Goal: Task Accomplishment & Management: Use online tool/utility

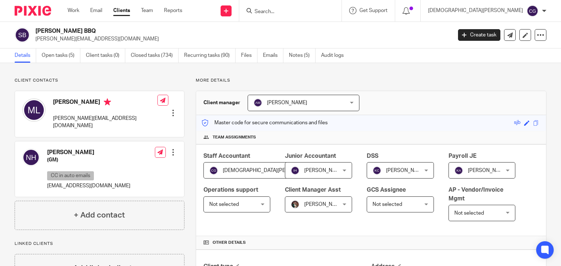
scroll to position [511, 0]
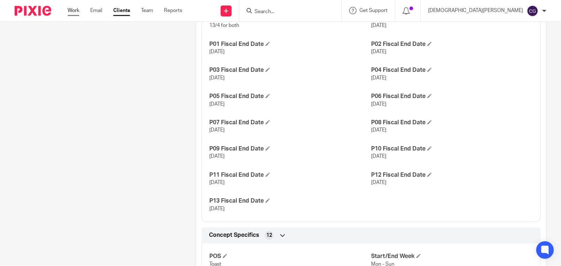
click at [70, 9] on link "Work" at bounding box center [74, 10] width 12 height 7
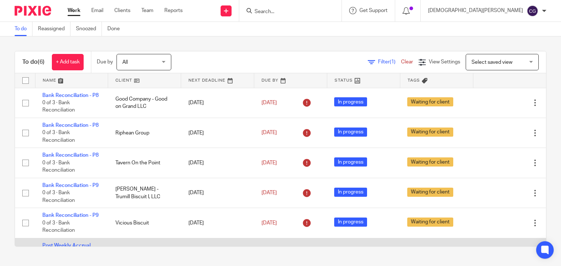
scroll to position [76, 0]
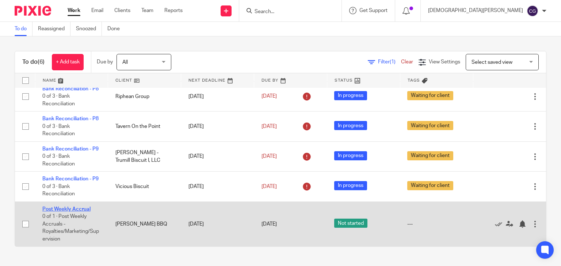
click at [70, 207] on link "Post Weekly Accrual" at bounding box center [66, 209] width 48 height 5
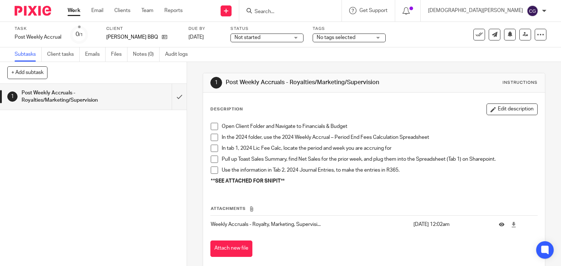
click at [218, 128] on li "Open Client Folder and Navigate to Financials & Budget" at bounding box center [374, 128] width 327 height 11
click at [215, 127] on li "Open Client Folder and Navigate to Financials & Budget" at bounding box center [374, 128] width 327 height 11
click at [213, 127] on span at bounding box center [214, 126] width 7 height 7
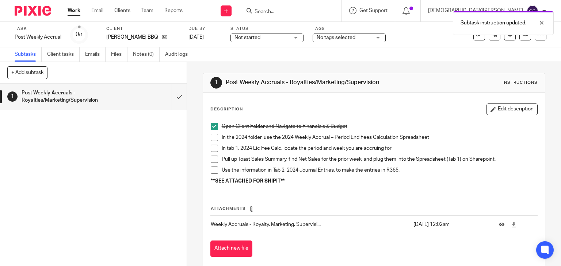
click at [211, 140] on span at bounding box center [214, 137] width 7 height 7
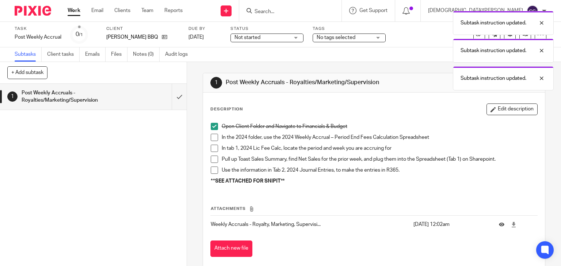
click at [211, 137] on span at bounding box center [214, 137] width 7 height 7
click at [212, 148] on span at bounding box center [214, 148] width 7 height 7
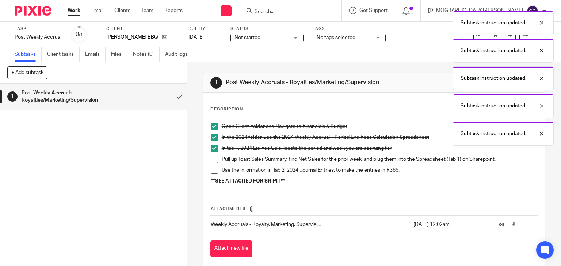
drag, startPoint x: 210, startPoint y: 160, endPoint x: 211, endPoint y: 171, distance: 10.6
click at [211, 160] on span at bounding box center [214, 159] width 7 height 7
click at [211, 170] on span at bounding box center [214, 170] width 7 height 7
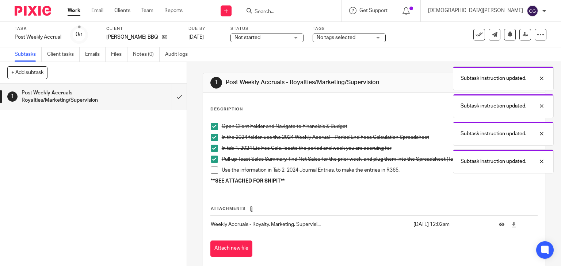
click at [211, 168] on span at bounding box center [214, 170] width 7 height 7
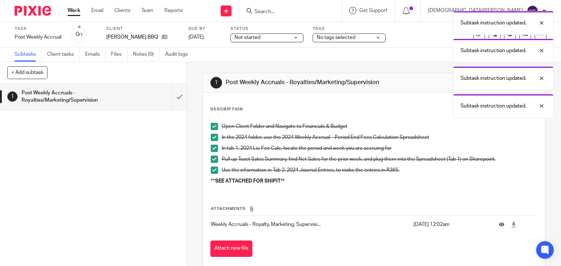
click at [437, 58] on div "Subtask instruction updated. Subtask instruction updated. Subtask instruction u…" at bounding box center [416, 62] width 273 height 111
click at [542, 53] on div at bounding box center [536, 50] width 20 height 9
click at [541, 22] on div at bounding box center [536, 23] width 20 height 9
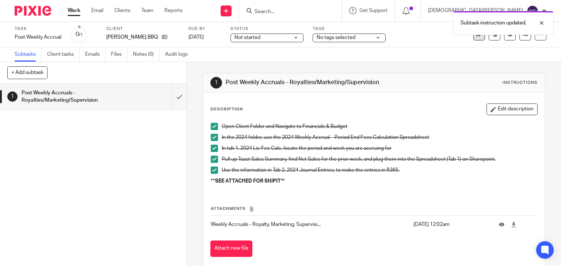
click at [474, 38] on button at bounding box center [479, 35] width 12 height 12
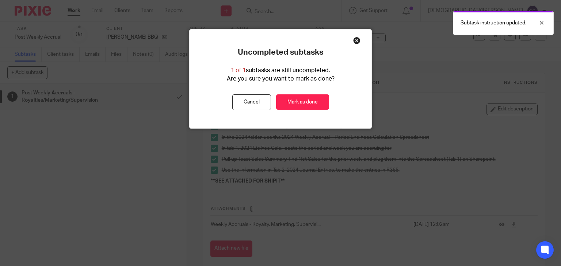
click at [355, 44] on div "Uncompleted subtasks 1 of 1 subtasks are still uncompleted. Are you sure you wa…" at bounding box center [280, 79] width 182 height 99
click at [296, 107] on link "Mark as done" at bounding box center [302, 103] width 53 height 16
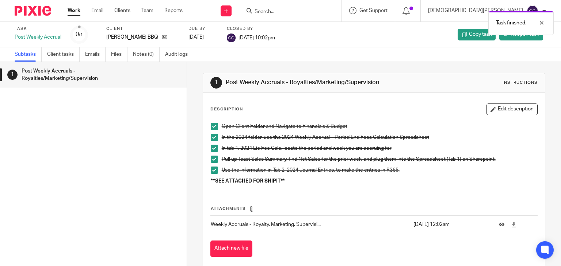
click at [77, 6] on div "Work Email Clients Team Reports Work Email Clients Team Reports Settings" at bounding box center [126, 11] width 133 height 22
click at [77, 10] on link "Work" at bounding box center [74, 10] width 13 height 7
